Goal: Find specific page/section: Find specific page/section

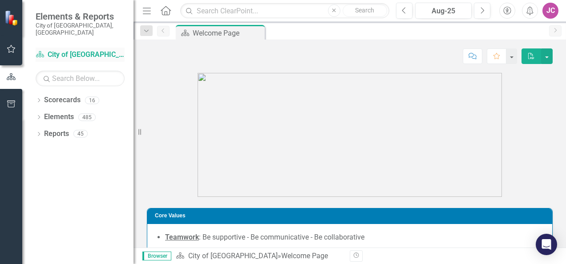
click at [60, 50] on link "Scorecard City of [GEOGRAPHIC_DATA]" at bounding box center [80, 55] width 89 height 10
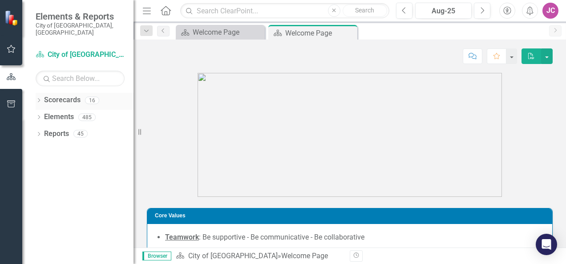
click at [41, 98] on div "Dropdown" at bounding box center [39, 102] width 6 height 8
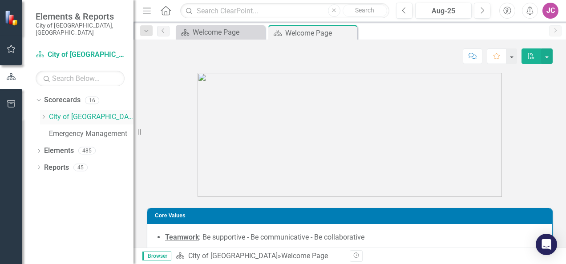
click at [56, 112] on link "City of [GEOGRAPHIC_DATA]" at bounding box center [91, 117] width 84 height 10
click at [43, 113] on div "Dropdown City of [GEOGRAPHIC_DATA]" at bounding box center [86, 117] width 93 height 15
click at [45, 114] on icon "Dropdown" at bounding box center [43, 116] width 7 height 5
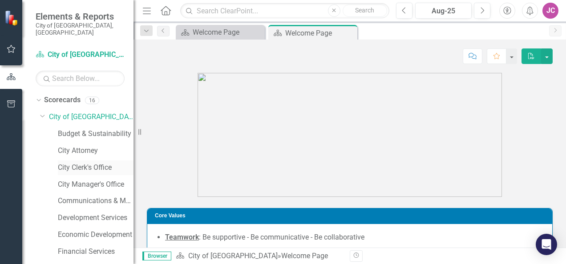
click at [88, 163] on link "City Clerk's Office" at bounding box center [96, 168] width 76 height 10
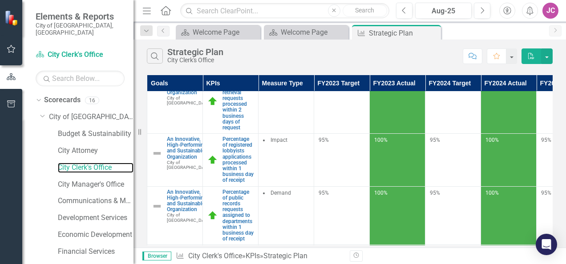
scroll to position [89, 0]
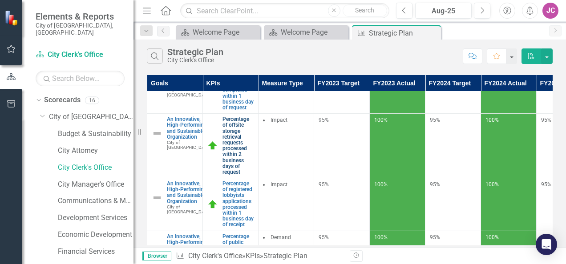
click at [236, 136] on link "Percentage of offsite storage retrieval requests processed within 2 business da…" at bounding box center [237, 145] width 31 height 59
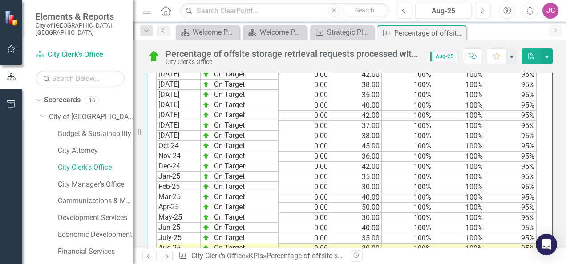
scroll to position [1110, 0]
